Goal: Find specific page/section: Find specific page/section

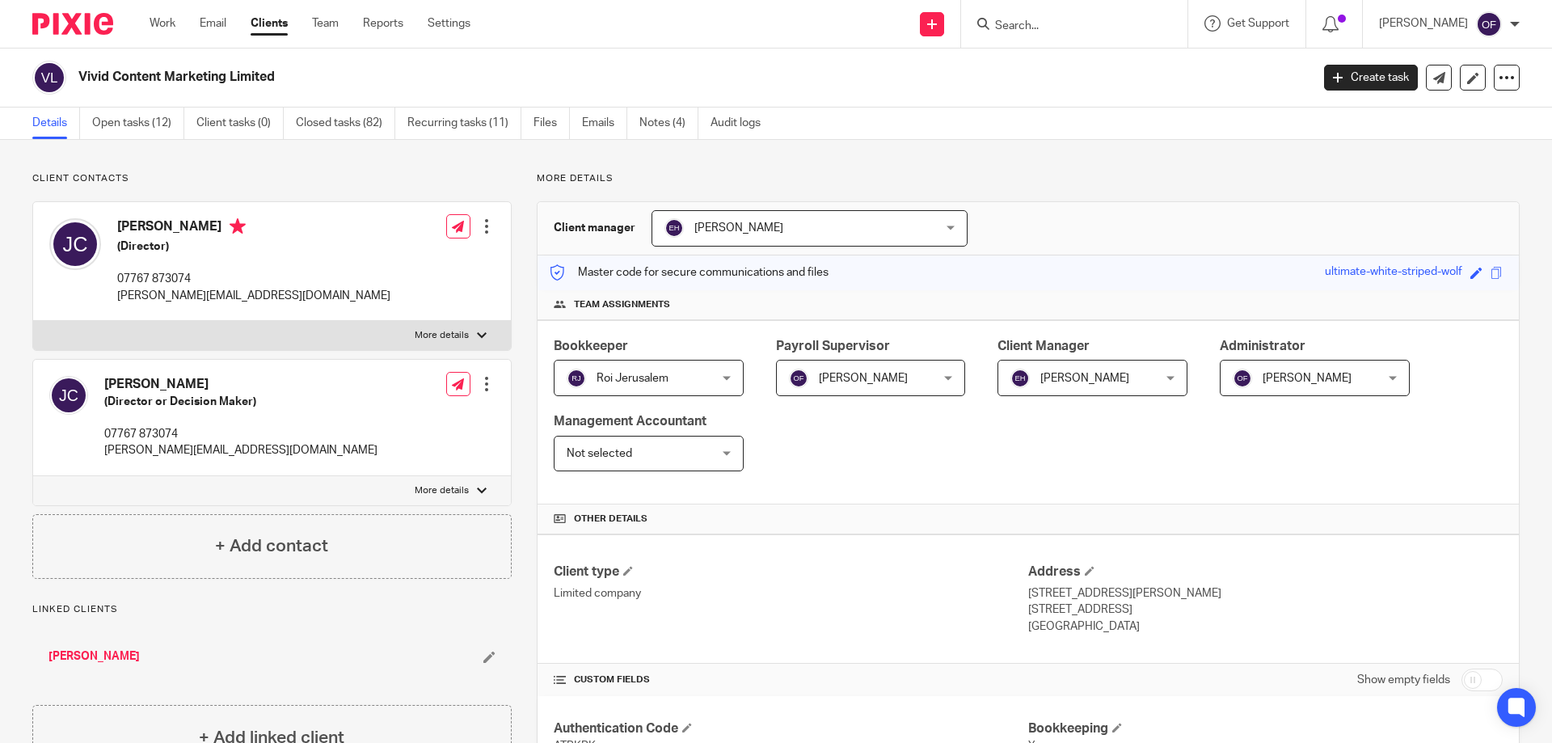
click at [1031, 22] on input "Search" at bounding box center [1065, 26] width 145 height 15
paste input "[EMAIL_ADDRESS][DOMAIN_NAME]"
type input "[EMAIL_ADDRESS][DOMAIN_NAME]"
click button "submit" at bounding box center [0, 0] width 0 height 0
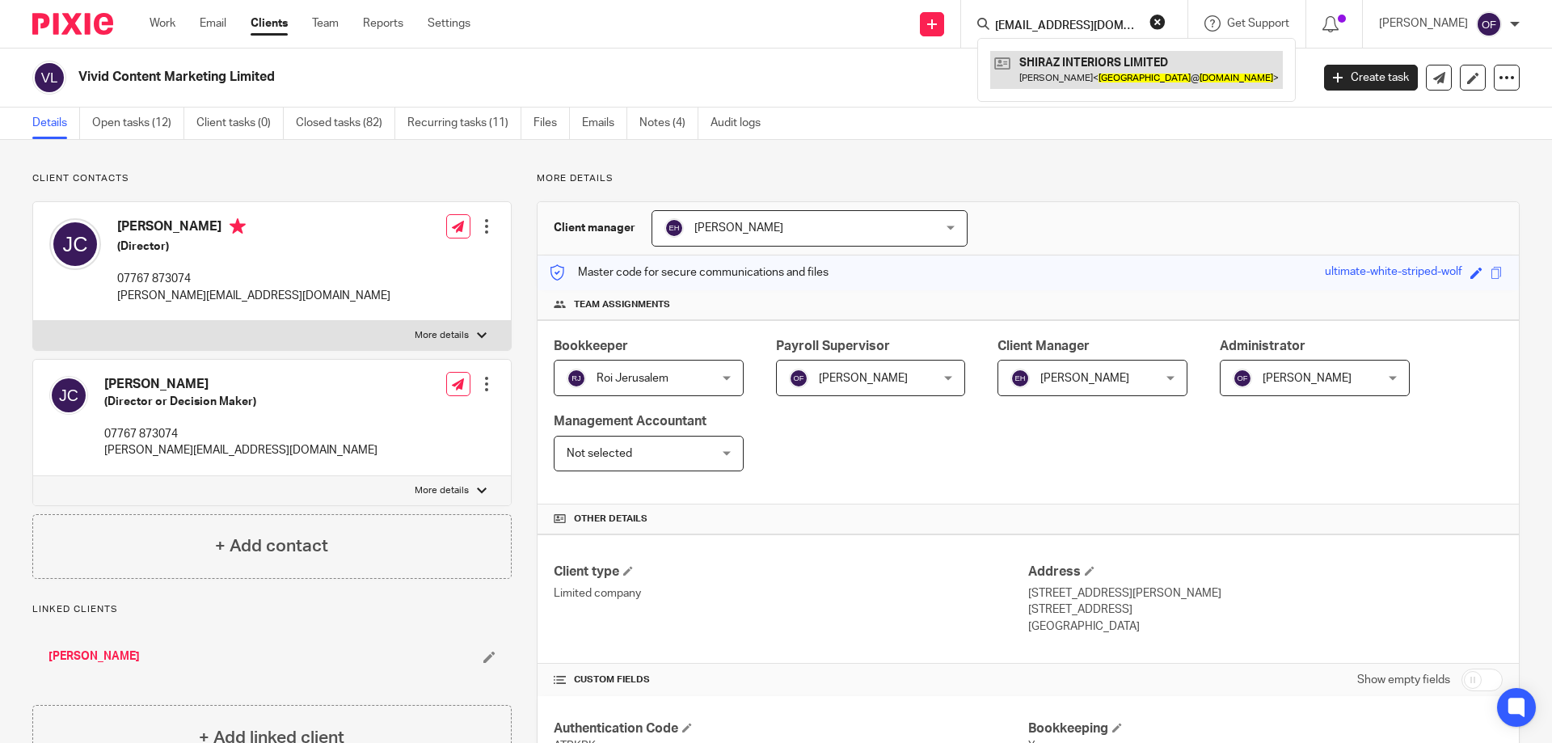
click at [1061, 65] on link at bounding box center [1136, 69] width 293 height 37
